Goal: Task Accomplishment & Management: Use online tool/utility

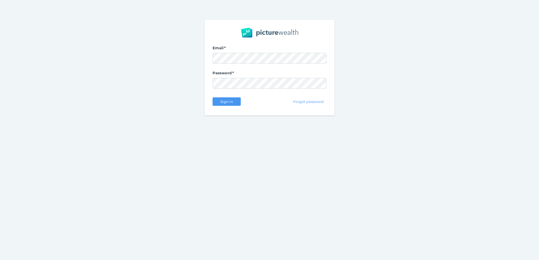
select select "25"
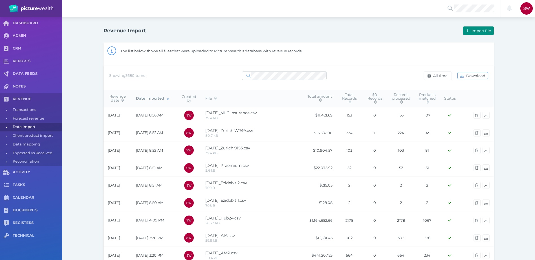
click at [480, 33] on span "Import file" at bounding box center [481, 30] width 23 height 5
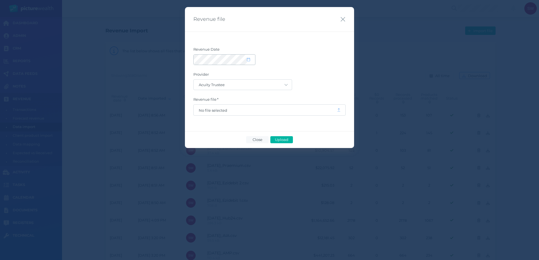
click at [250, 59] on span at bounding box center [251, 59] width 8 height 5
select select "8"
select select "2025"
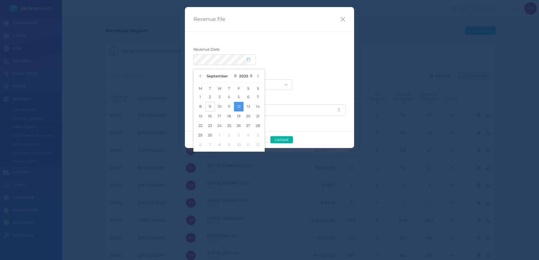
click at [213, 107] on button "9" at bounding box center [210, 107] width 10 height 10
drag, startPoint x: 319, startPoint y: 75, endPoint x: 280, endPoint y: 81, distance: 39.7
click at [318, 75] on label "Provider" at bounding box center [269, 75] width 152 height 7
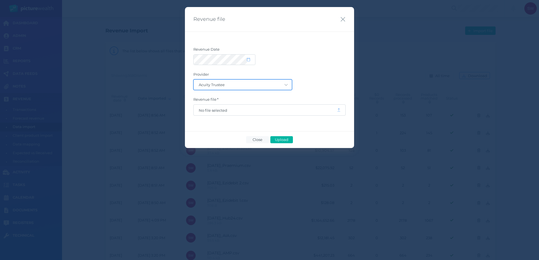
click at [274, 82] on select "Acuity Trustee AIA Australia AMG Super AMP ASGARD Asteron Life Australian Retir…" at bounding box center [243, 85] width 98 height 10
select select "68"
click at [194, 80] on select "Acuity Trustee AIA Australia AMG Super AMP ASGARD Asteron Life Australian Retir…" at bounding box center [243, 85] width 98 height 10
click at [236, 112] on span "No file selected" at bounding box center [265, 110] width 133 height 5
click at [283, 141] on span "Upload" at bounding box center [281, 140] width 18 height 5
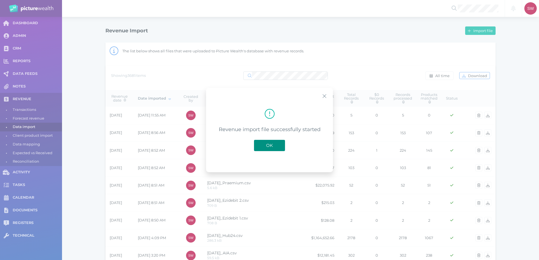
click at [267, 148] on span "OK" at bounding box center [269, 145] width 12 height 5
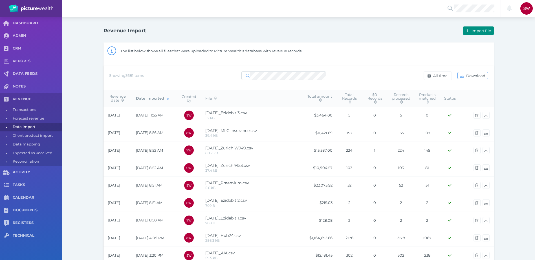
click at [478, 33] on button "Import file" at bounding box center [478, 30] width 30 height 8
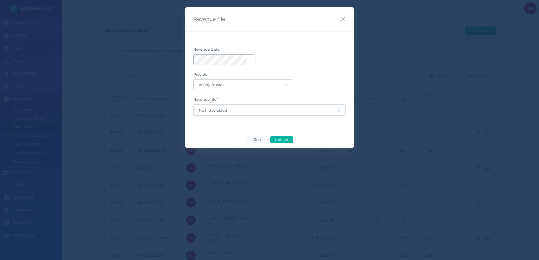
click at [251, 59] on span at bounding box center [251, 59] width 8 height 5
select select "8"
select select "2025"
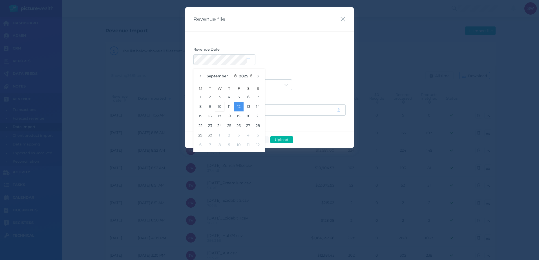
click at [218, 106] on button "10" at bounding box center [220, 107] width 10 height 10
drag, startPoint x: 218, startPoint y: 106, endPoint x: 216, endPoint y: 104, distance: 3.3
click at [217, 106] on button "10" at bounding box center [220, 107] width 10 height 10
click at [323, 54] on label "Revenue Date" at bounding box center [269, 50] width 152 height 7
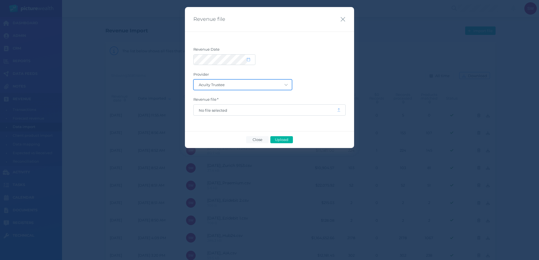
click at [271, 85] on select "Acuity Trustee AIA Australia AMG Super AMP ASGARD Asteron Life Australian Retir…" at bounding box center [243, 85] width 98 height 10
select select "69"
click at [194, 80] on select "Acuity Trustee AIA Australia AMG Super AMP ASGARD Asteron Life Australian Retir…" at bounding box center [243, 85] width 98 height 10
click at [262, 110] on span "No file selected" at bounding box center [265, 110] width 133 height 5
click at [291, 140] on button "Upload" at bounding box center [281, 139] width 23 height 7
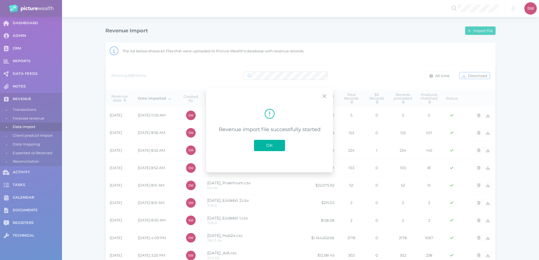
click at [270, 147] on span "OK" at bounding box center [269, 145] width 12 height 5
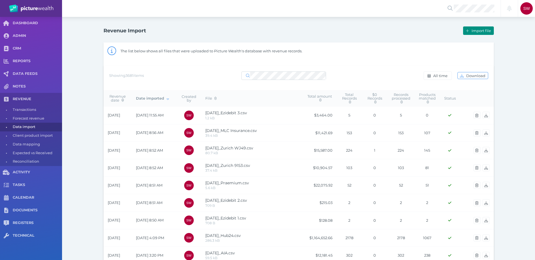
click at [488, 33] on button "Import file" at bounding box center [478, 30] width 30 height 8
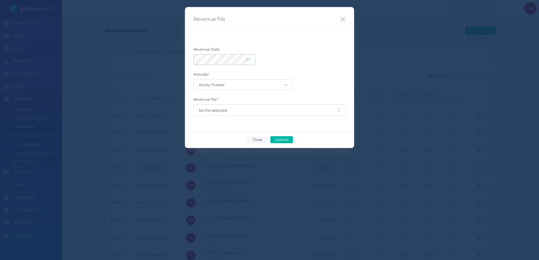
click at [249, 61] on icon at bounding box center [248, 60] width 3 height 4
select select "8"
select select "2025"
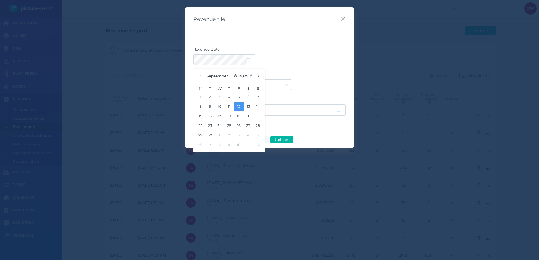
click at [221, 108] on button "10" at bounding box center [220, 107] width 10 height 10
click at [298, 82] on div "Acuity Trustee AIA Australia AMG Super AMP ASGARD Asteron Life Australian Retir…" at bounding box center [269, 84] width 152 height 11
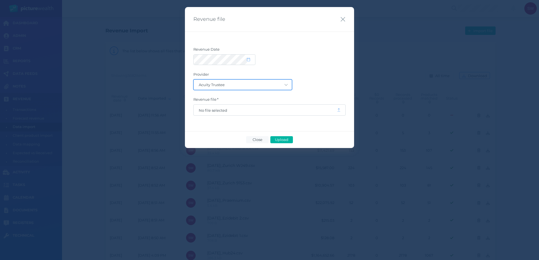
click at [284, 83] on select "Acuity Trustee AIA Australia AMG Super AMP ASGARD Asteron Life Australian Retir…" at bounding box center [243, 85] width 98 height 10
select select "68"
click at [194, 80] on select "Acuity Trustee AIA Australia AMG Super AMP ASGARD Asteron Life Australian Retir…" at bounding box center [243, 85] width 98 height 10
click at [276, 109] on span "No file selected" at bounding box center [265, 110] width 133 height 5
click at [282, 140] on span "Upload" at bounding box center [281, 140] width 18 height 5
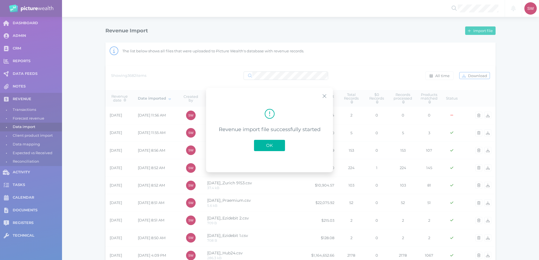
click at [262, 141] on button "OK" at bounding box center [269, 145] width 31 height 11
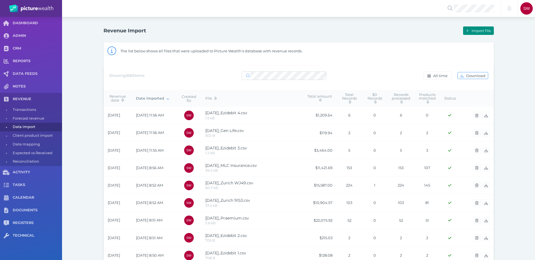
click at [483, 32] on span "Import file" at bounding box center [481, 30] width 23 height 5
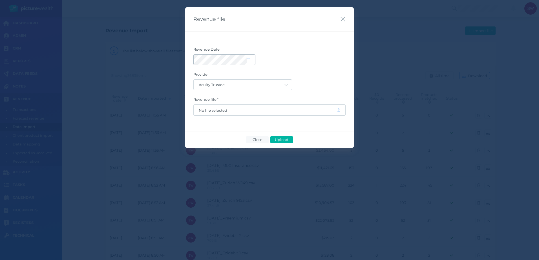
click at [250, 63] on div at bounding box center [224, 60] width 61 height 10
click at [255, 59] on span at bounding box center [224, 59] width 62 height 11
click at [248, 58] on icon at bounding box center [248, 60] width 3 height 4
select select "8"
select select "2025"
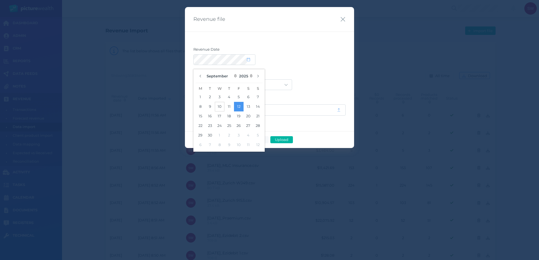
click at [220, 107] on button "10" at bounding box center [220, 107] width 10 height 10
click at [304, 60] on div at bounding box center [269, 59] width 152 height 11
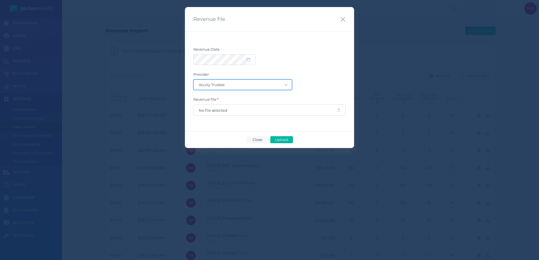
click at [280, 83] on select "Acuity Trustee AIA Australia AMG Super AMP ASGARD Asteron Life Australian Retir…" at bounding box center [243, 85] width 98 height 10
select select "64"
click at [194, 80] on select "Acuity Trustee AIA Australia AMG Super AMP ASGARD Asteron Life Australian Retir…" at bounding box center [243, 85] width 98 height 10
click at [262, 111] on span "No file selected" at bounding box center [265, 110] width 133 height 5
click at [288, 142] on button "Upload" at bounding box center [281, 139] width 23 height 7
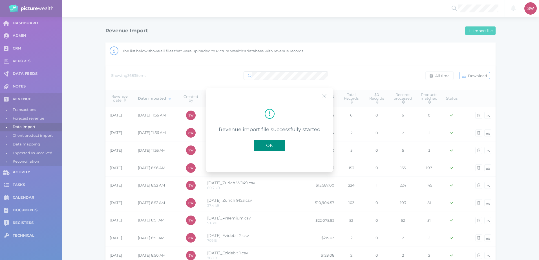
click at [283, 146] on button "OK" at bounding box center [269, 145] width 31 height 11
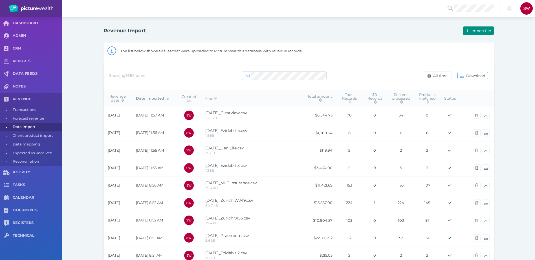
click at [473, 32] on button "Import file" at bounding box center [478, 30] width 30 height 8
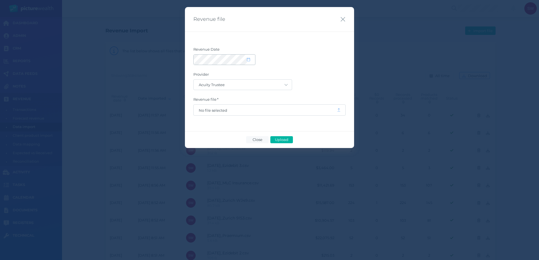
click at [254, 59] on span at bounding box center [251, 59] width 8 height 5
select select "8"
select select "2025"
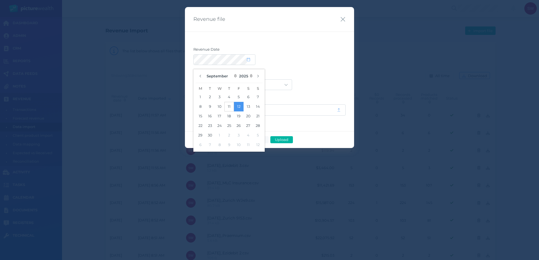
click at [230, 107] on button "11" at bounding box center [229, 107] width 10 height 10
click at [282, 74] on label "Provider" at bounding box center [269, 75] width 152 height 7
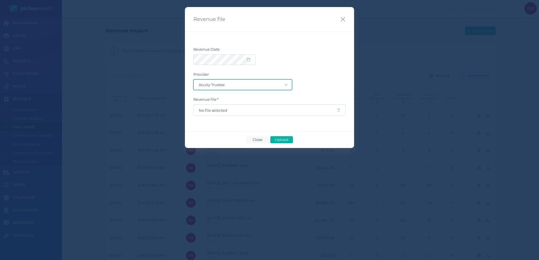
click at [276, 84] on select "Acuity Trustee AIA Australia AMG Super AMP ASGARD Asteron Life Australian Retir…" at bounding box center [243, 85] width 98 height 10
select select "68"
click at [194, 80] on select "Acuity Trustee AIA Australia AMG Super AMP ASGARD Asteron Life Australian Retir…" at bounding box center [243, 85] width 98 height 10
click at [268, 106] on span "No file selected" at bounding box center [265, 110] width 143 height 11
click at [266, 110] on span "No file selected" at bounding box center [265, 110] width 133 height 5
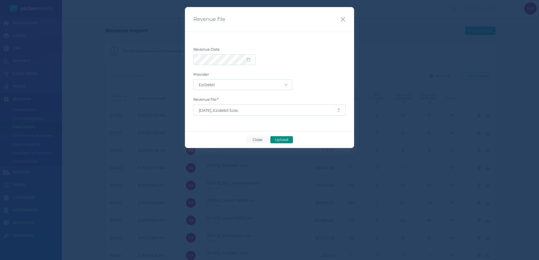
click at [279, 141] on span "Upload" at bounding box center [281, 140] width 18 height 5
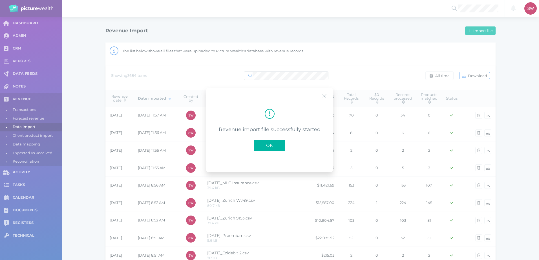
click at [279, 141] on button "OK" at bounding box center [269, 145] width 31 height 11
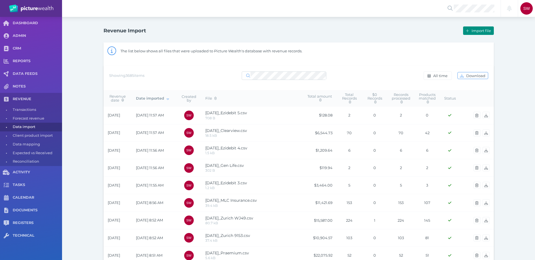
click at [484, 33] on button "Import file" at bounding box center [478, 30] width 30 height 8
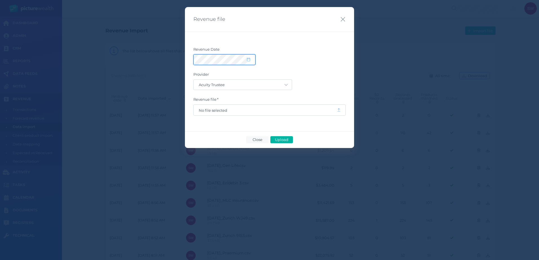
select select "8"
select select "2025"
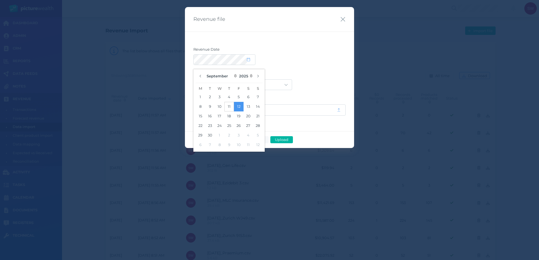
drag, startPoint x: 230, startPoint y: 106, endPoint x: 246, endPoint y: 90, distance: 22.3
click at [230, 106] on button "11" at bounding box center [229, 107] width 10 height 10
click at [325, 76] on label "Provider" at bounding box center [269, 75] width 152 height 7
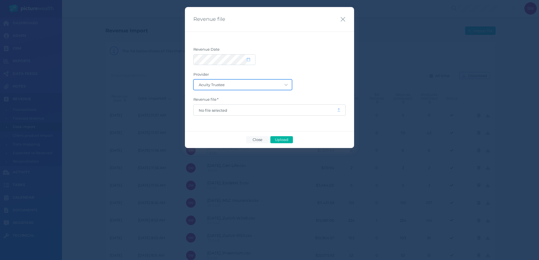
click at [280, 87] on select "Acuity Trustee AIA Australia AMG Super AMP ASGARD Asteron Life Australian Retir…" at bounding box center [243, 85] width 98 height 10
select select "77"
click at [194, 80] on select "Acuity Trustee AIA Australia AMG Super AMP ASGARD Asteron Life Australian Retir…" at bounding box center [243, 85] width 98 height 10
click at [275, 116] on div "Revenue Date Provider Acuity Trustee AIA Australia AMG Super AMP ASGARD Asteron…" at bounding box center [269, 82] width 169 height 100
click at [279, 112] on span "No file selected" at bounding box center [265, 110] width 133 height 5
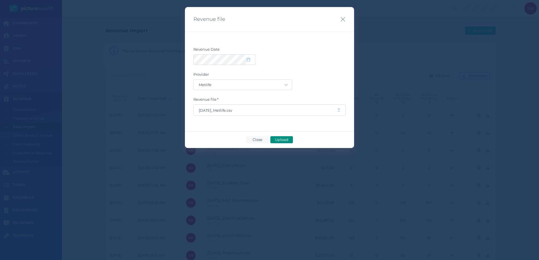
click at [278, 140] on span "Upload" at bounding box center [281, 140] width 18 height 5
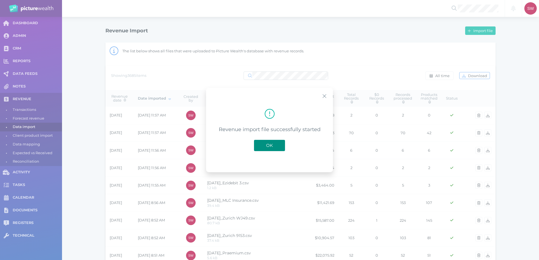
click at [266, 143] on span "OK" at bounding box center [269, 145] width 12 height 5
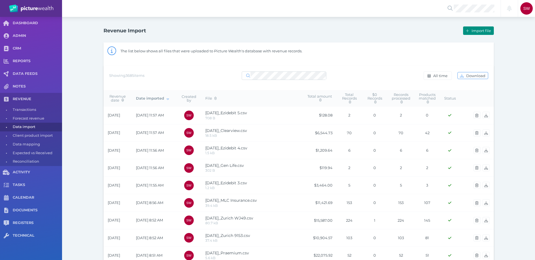
click at [479, 29] on span "Import file" at bounding box center [481, 30] width 23 height 5
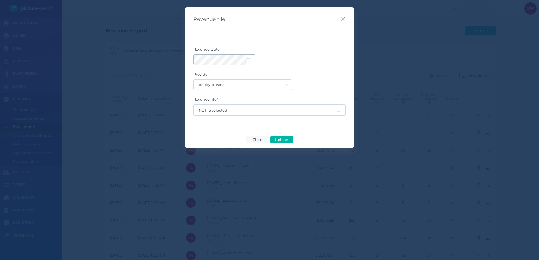
click at [250, 60] on span at bounding box center [251, 59] width 8 height 5
select select "8"
select select "2025"
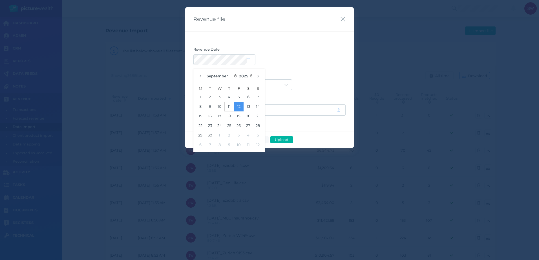
click at [227, 109] on button "11" at bounding box center [229, 107] width 10 height 10
click at [319, 65] on div at bounding box center [269, 59] width 152 height 11
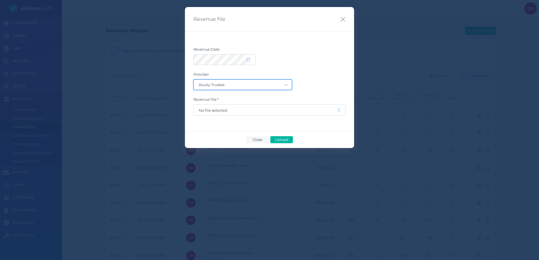
click at [280, 84] on select "Acuity Trustee AIA Australia AMG Super AMP ASGARD Asteron Life Australian Retir…" at bounding box center [243, 85] width 98 height 10
select select "5"
click at [194, 80] on select "Acuity Trustee AIA Australia AMG Super AMP ASGARD Asteron Life Australian Retir…" at bounding box center [243, 85] width 98 height 10
click at [282, 114] on span "No file selected" at bounding box center [265, 110] width 143 height 11
click at [288, 107] on span "No file selected" at bounding box center [265, 110] width 143 height 11
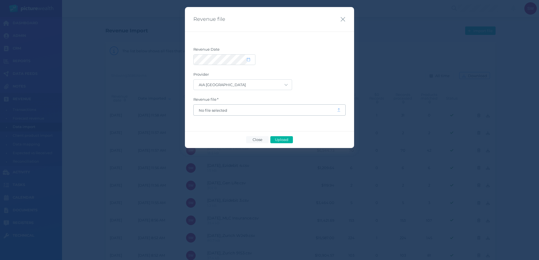
click at [287, 110] on span "No file selected" at bounding box center [265, 110] width 133 height 5
click at [284, 136] on button "Upload" at bounding box center [281, 139] width 23 height 7
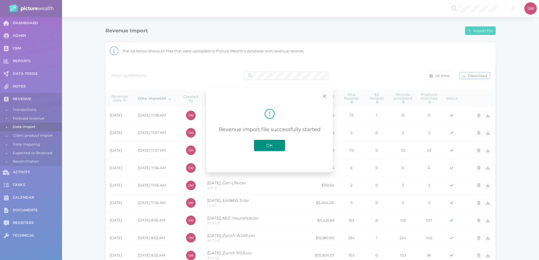
click at [273, 141] on button "OK" at bounding box center [269, 145] width 31 height 11
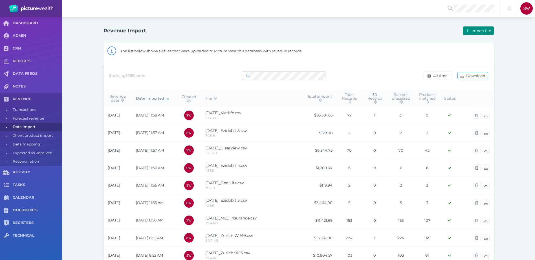
click at [468, 26] on div "Import file" at bounding box center [395, 31] width 195 height 12
drag, startPoint x: 468, startPoint y: 34, endPoint x: 349, endPoint y: 53, distance: 120.4
click at [349, 53] on div "The list below shows all files that were uploaded to Picture Wealth's database …" at bounding box center [306, 52] width 373 height 14
click at [468, 31] on icon "button" at bounding box center [467, 31] width 3 height 4
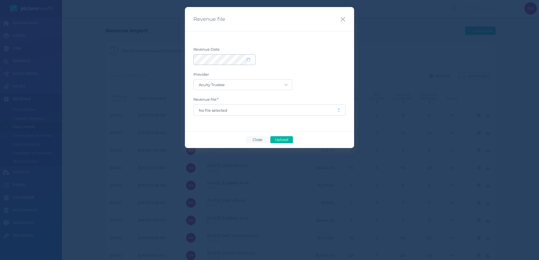
click at [248, 60] on icon at bounding box center [248, 60] width 3 height 4
select select "8"
select select "2025"
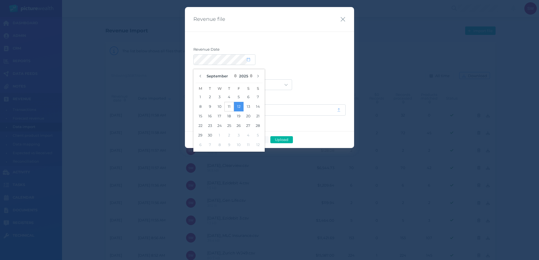
click at [230, 108] on button "11" at bounding box center [229, 107] width 10 height 10
click at [302, 68] on form "Revenue Date Provider Acuity Trustee AIA Australia AMG Super AMP ASGARD Asteron…" at bounding box center [269, 81] width 152 height 69
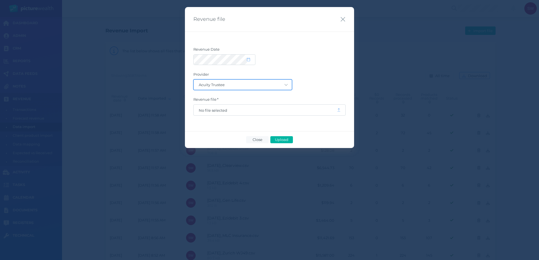
click at [262, 86] on select "Acuity Trustee AIA Australia AMG Super AMP ASGARD Asteron Life Australian Retir…" at bounding box center [243, 85] width 98 height 10
select select "80"
click at [194, 80] on select "Acuity Trustee AIA Australia AMG Super AMP ASGARD Asteron Life Australian Retir…" at bounding box center [243, 85] width 98 height 10
click at [235, 112] on span "No file selected" at bounding box center [265, 110] width 133 height 5
click at [283, 138] on span "Upload" at bounding box center [281, 140] width 18 height 5
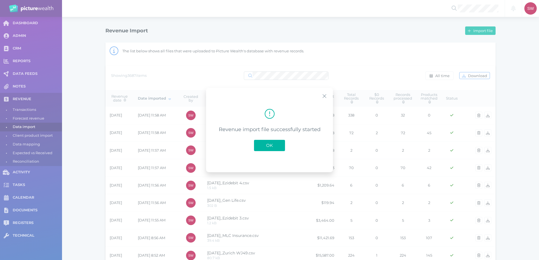
click at [275, 147] on span "OK" at bounding box center [269, 145] width 12 height 5
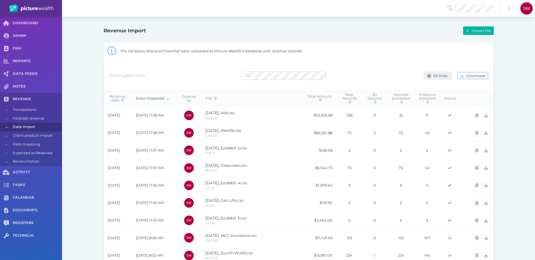
click at [441, 77] on span "All time" at bounding box center [441, 76] width 18 height 5
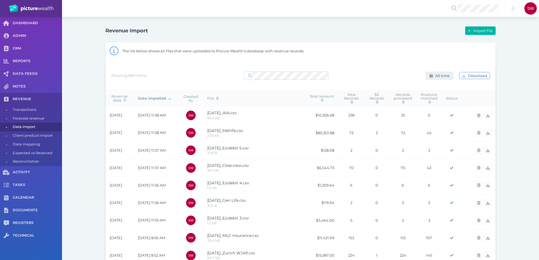
select select "ALL_TIME"
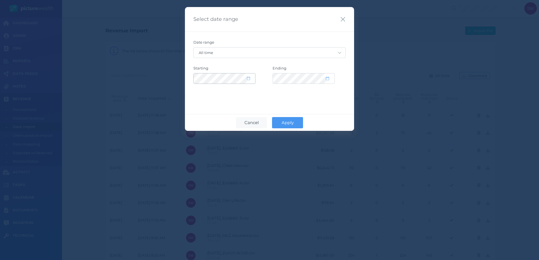
click at [253, 81] on div at bounding box center [224, 79] width 61 height 10
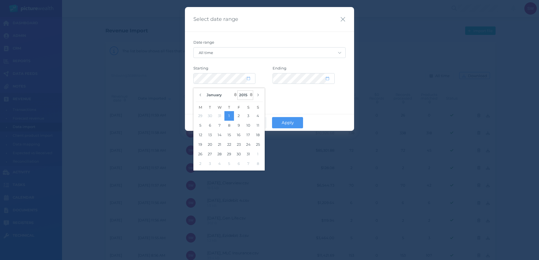
click at [244, 93] on select "2035 2034 2033 2032 2031 2030 2029 2028 2027 2026 2025 2024 2023 2022 2021 2020…" at bounding box center [245, 95] width 16 height 10
select select "2025"
click at [238, 90] on select "2035 2034 2033 2032 2031 2030 2029 2028 2027 2026 2025 2024 2023 2022 2021 2020…" at bounding box center [245, 95] width 16 height 10
select select "CUSTOM"
select select "2025"
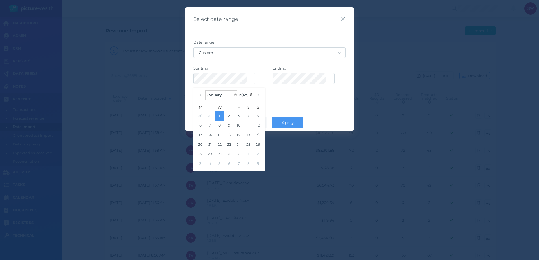
click at [220, 94] on select "January February March April May June July August September October November De…" at bounding box center [221, 95] width 32 height 10
click at [205, 90] on select "January February March April May June July August September October November De…" at bounding box center [221, 95] width 32 height 10
select select "8"
click at [236, 118] on button "5" at bounding box center [239, 116] width 10 height 10
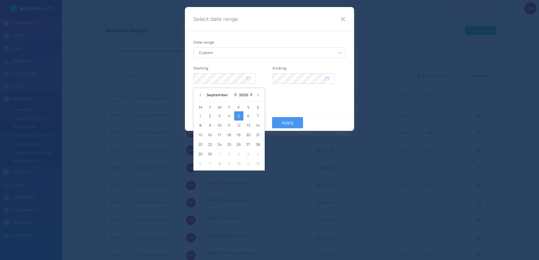
click at [239, 117] on button "5" at bounding box center [239, 116] width 10 height 10
click at [305, 100] on div "Select date range Date range Custom [DATE] [DATE] Last 7 days Last 30 days Last…" at bounding box center [269, 69] width 169 height 124
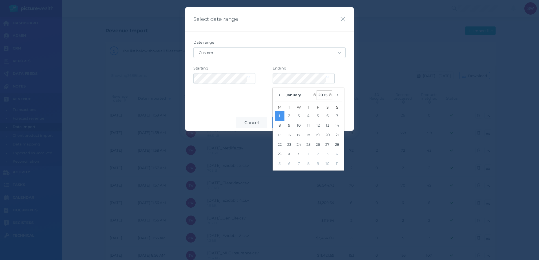
click at [318, 95] on select "2125 2124 2123 2122 2121 2120 2119 2118 2117 2116 2115 2114 2113 2112 2111 2110…" at bounding box center [325, 95] width 16 height 10
click at [326, 95] on select "2125 2124 2123 2122 2121 2120 2119 2118 2117 2116 2115 2114 2113 2112 2111 2110…" at bounding box center [325, 95] width 16 height 10
click at [317, 90] on select "2125 2124 2123 2122 2121 2120 2119 2118 2117 2116 2115 2114 2113 2112 2111 2110…" at bounding box center [325, 95] width 16 height 10
click at [324, 96] on select "2125 2124 2123 2122 2121 2120 2119 2118 2117 2116 2115 2114 2113 2112 2111 2110…" at bounding box center [325, 95] width 16 height 10
click at [317, 90] on select "2125 2124 2123 2122 2121 2120 2119 2118 2117 2116 2115 2114 2113 2112 2111 2110…" at bounding box center [325, 95] width 16 height 10
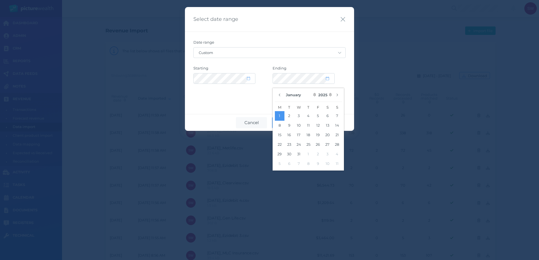
select select "2035"
click at [300, 119] on button "3" at bounding box center [299, 116] width 10 height 10
click at [328, 96] on select "2125 2124 2123 2122 2121 2120 2119 2118 2117 2116 2115 2114 2113 2112 2111 2110…" at bounding box center [325, 95] width 16 height 10
click at [298, 129] on button "10" at bounding box center [299, 126] width 10 height 10
click at [300, 94] on select "January February March April May June July August September October November De…" at bounding box center [300, 95] width 32 height 10
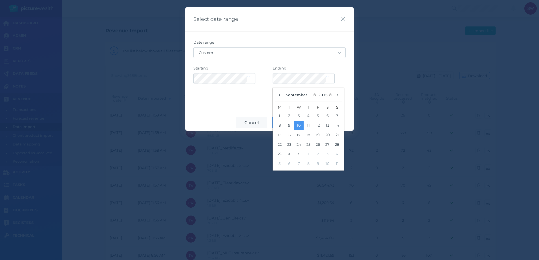
click at [284, 90] on select "January February March April May June July August September October November De…" at bounding box center [300, 95] width 32 height 10
select select "8"
click at [289, 135] on button "11" at bounding box center [289, 135] width 10 height 10
click at [322, 96] on select "2125 2124 2123 2122 2121 2120 2119 2118 2117 2116 2115 2114 2113 2112 2111 2110…" at bounding box center [325, 95] width 16 height 10
click at [317, 90] on select "2125 2124 2123 2122 2121 2120 2119 2118 2117 2116 2115 2114 2113 2112 2111 2110…" at bounding box center [325, 95] width 16 height 10
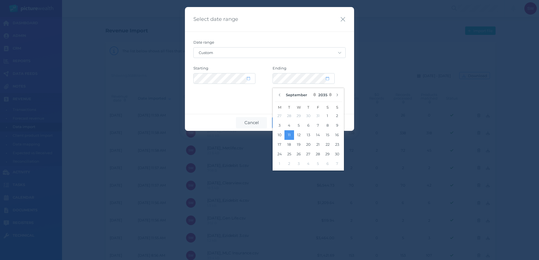
select select "2025"
click at [305, 125] on button "11" at bounding box center [309, 126] width 10 height 10
click at [332, 68] on label "Ending" at bounding box center [309, 69] width 73 height 7
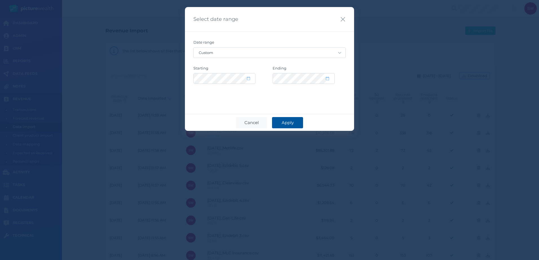
click at [300, 123] on button "Apply" at bounding box center [287, 122] width 31 height 11
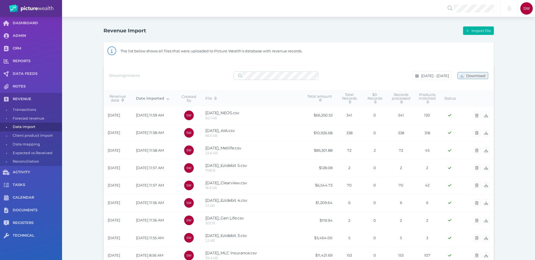
click at [476, 78] on span "Download" at bounding box center [476, 76] width 23 height 5
drag, startPoint x: 342, startPoint y: 36, endPoint x: 365, endPoint y: 40, distance: 22.7
click at [341, 36] on div "Import file" at bounding box center [395, 31] width 195 height 12
click at [480, 30] on span "Import file" at bounding box center [481, 30] width 23 height 5
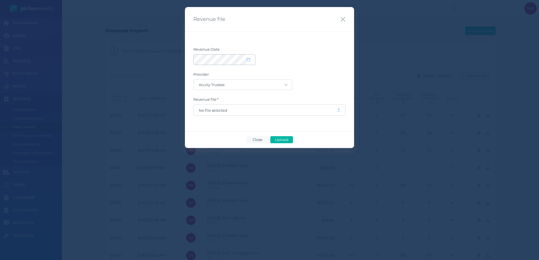
click at [251, 63] on div at bounding box center [224, 60] width 61 height 10
click at [249, 61] on icon at bounding box center [248, 60] width 3 height 4
select select "8"
select select "2025"
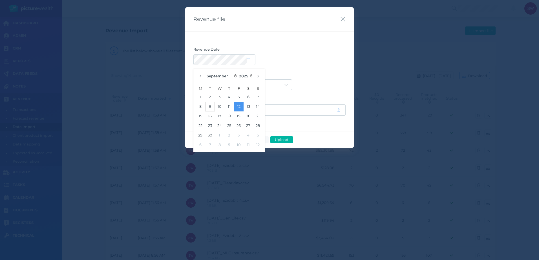
click at [210, 104] on button "9" at bounding box center [210, 107] width 10 height 10
click at [283, 53] on label "Revenue Date" at bounding box center [269, 50] width 152 height 7
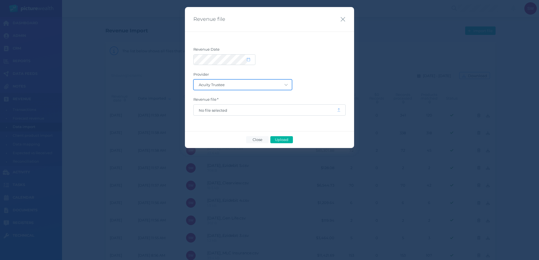
click at [266, 84] on select "Acuity Trustee AIA Australia AMG Super AMP ASGARD Asteron Life Australian Retir…" at bounding box center [243, 85] width 98 height 10
select select "7"
click at [194, 80] on select "Acuity Trustee AIA Australia AMG Super AMP ASGARD Asteron Life Australian Retir…" at bounding box center [243, 85] width 98 height 10
click at [244, 112] on span "No file selected" at bounding box center [265, 110] width 133 height 5
click at [283, 140] on span "Upload" at bounding box center [281, 140] width 18 height 5
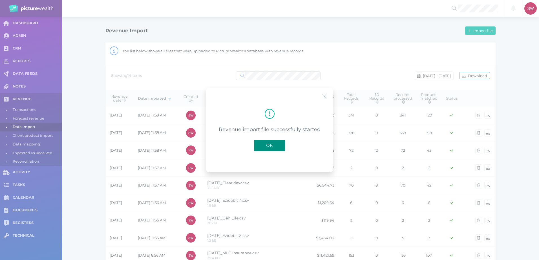
click at [278, 146] on button "OK" at bounding box center [269, 145] width 31 height 11
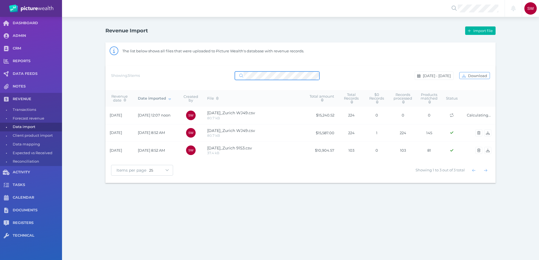
click at [223, 73] on div "Showing 3 items [DATE] - [DATE] Download" at bounding box center [300, 76] width 379 height 12
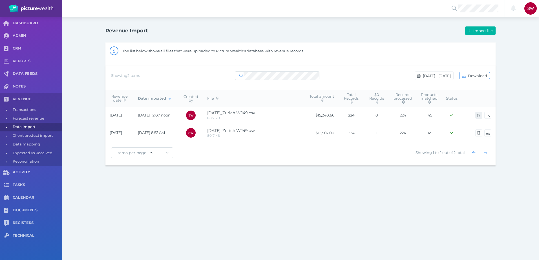
click at [478, 117] on icon "button" at bounding box center [478, 116] width 3 height 4
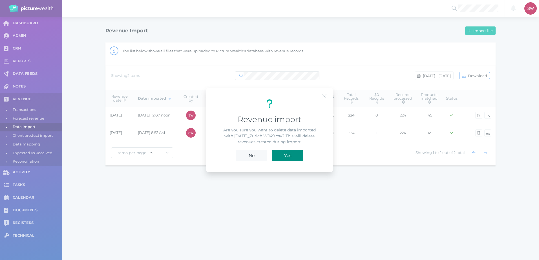
click at [290, 159] on button "Yes" at bounding box center [287, 155] width 31 height 11
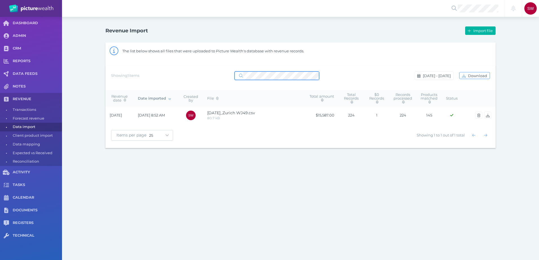
click at [180, 68] on div "Showing 1 items [DATE] - [DATE] Download" at bounding box center [300, 78] width 390 height 25
drag, startPoint x: 456, startPoint y: 203, endPoint x: 457, endPoint y: 193, distance: 10.2
click at [456, 203] on div "Notifications All clear! [PERSON_NAME] Whiting [EMAIL_ADDRESS][PERSON_NAME][DOM…" at bounding box center [269, 130] width 539 height 260
click at [472, 32] on span "Import file" at bounding box center [483, 30] width 23 height 5
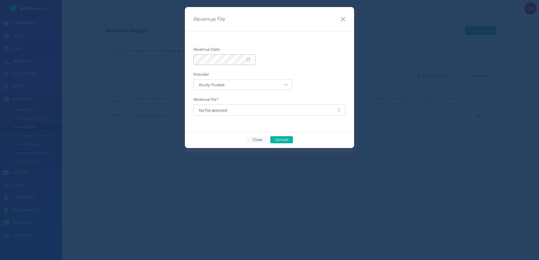
click at [248, 60] on icon at bounding box center [248, 60] width 3 height 4
select select "8"
select select "2025"
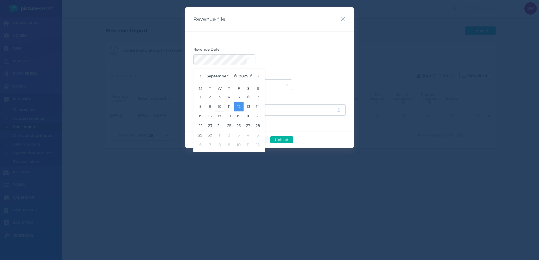
click at [224, 109] on button "10" at bounding box center [220, 107] width 10 height 10
click at [227, 108] on button "11" at bounding box center [229, 107] width 10 height 10
click at [287, 66] on form "Revenue Date Provider Acuity Trustee AIA Australia AMG Super AMP ASGARD Asteron…" at bounding box center [269, 81] width 152 height 69
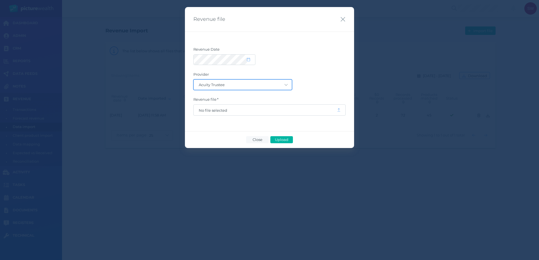
click at [275, 84] on select "Acuity Trustee AIA Australia AMG Super AMP ASGARD Asteron Life Australian Retir…" at bounding box center [243, 85] width 98 height 10
select select "77"
click at [194, 80] on select "Acuity Trustee AIA Australia AMG Super AMP ASGARD Asteron Life Australian Retir…" at bounding box center [243, 85] width 98 height 10
click at [250, 110] on span "No file selected" at bounding box center [265, 110] width 133 height 5
click at [275, 137] on button "Upload" at bounding box center [281, 139] width 23 height 7
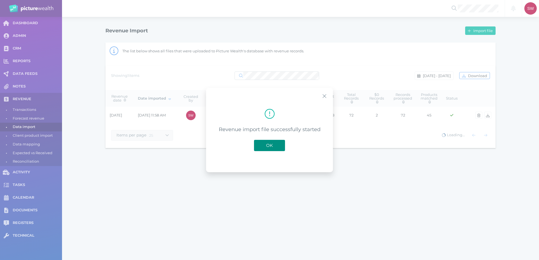
click at [270, 148] on span "OK" at bounding box center [269, 145] width 12 height 5
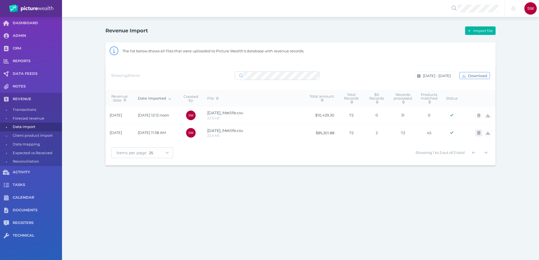
click at [481, 133] on span "button" at bounding box center [479, 133] width 8 height 5
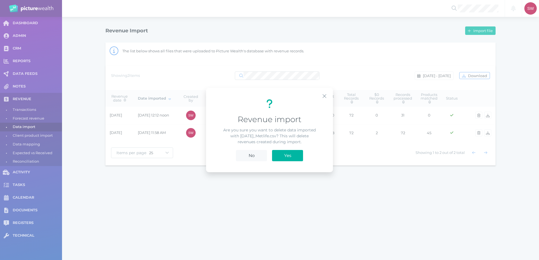
click at [271, 155] on div "No Yes" at bounding box center [269, 155] width 117 height 19
click at [279, 155] on button "Yes" at bounding box center [287, 155] width 31 height 11
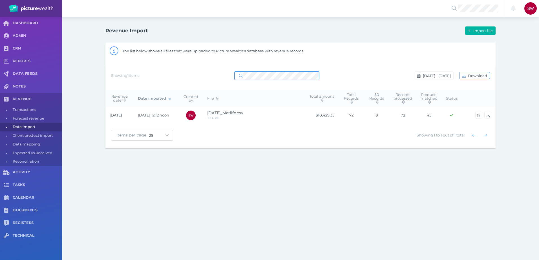
click at [164, 76] on div "Showing 1 items [DATE] - [DATE] Download" at bounding box center [300, 76] width 379 height 12
